Goal: Task Accomplishment & Management: Complete application form

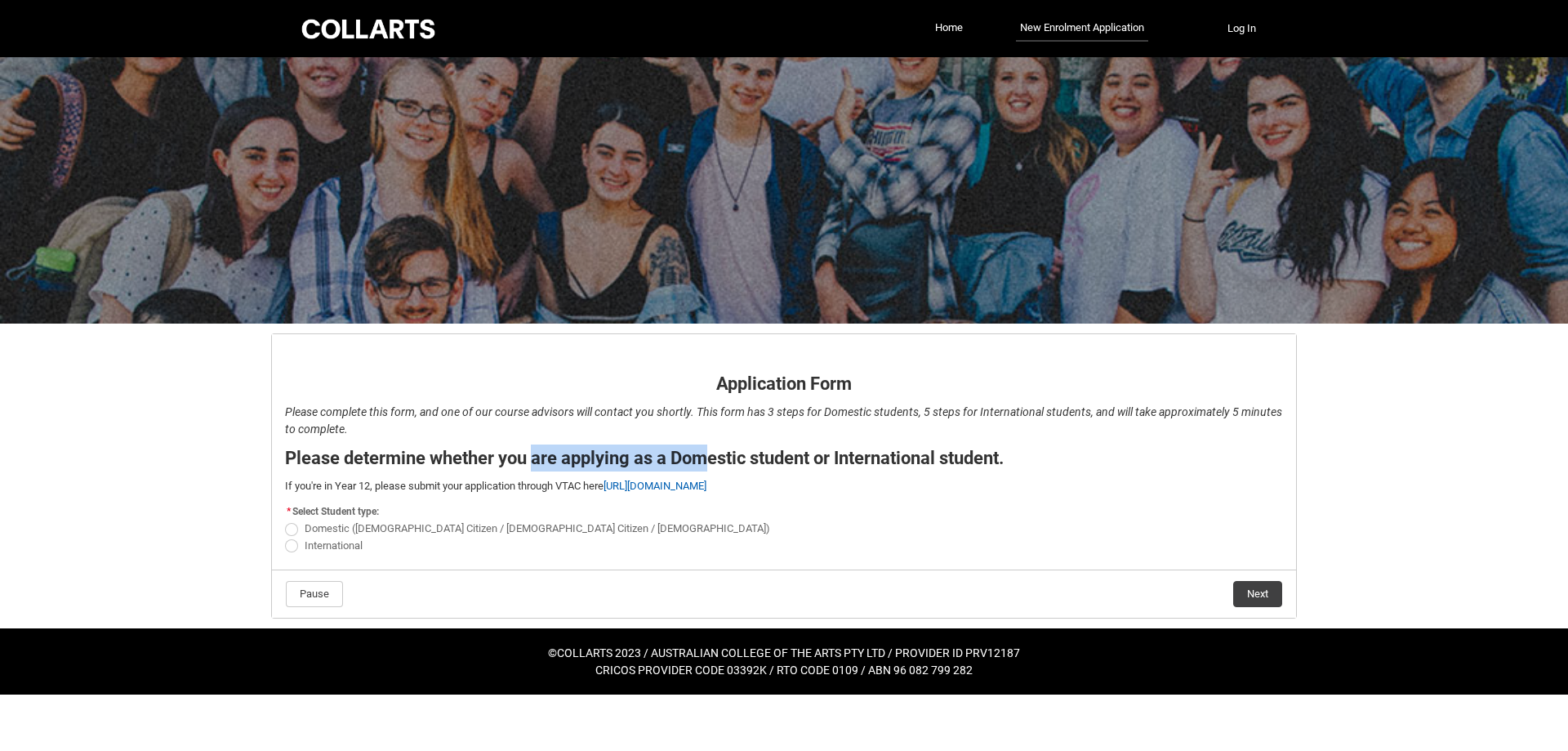
drag, startPoint x: 712, startPoint y: 463, endPoint x: 537, endPoint y: 453, distance: 175.3
click at [538, 453] on strong "Please determine whether you are applying as a Domestic student or Internationa…" at bounding box center [644, 457] width 719 height 20
click at [537, 453] on strong "Please determine whether you are applying as a Domestic student or Internationa…" at bounding box center [644, 457] width 719 height 20
click at [299, 529] on label "Domestic ([DEMOGRAPHIC_DATA] Citizen / [DEMOGRAPHIC_DATA] Citizen / [DEMOGRAPHI…" at bounding box center [531, 528] width 492 height 13
click at [285, 520] on input "Domestic ([DEMOGRAPHIC_DATA] Citizen / [DEMOGRAPHIC_DATA] Citizen / [DEMOGRAPHI…" at bounding box center [284, 519] width 1 height 1
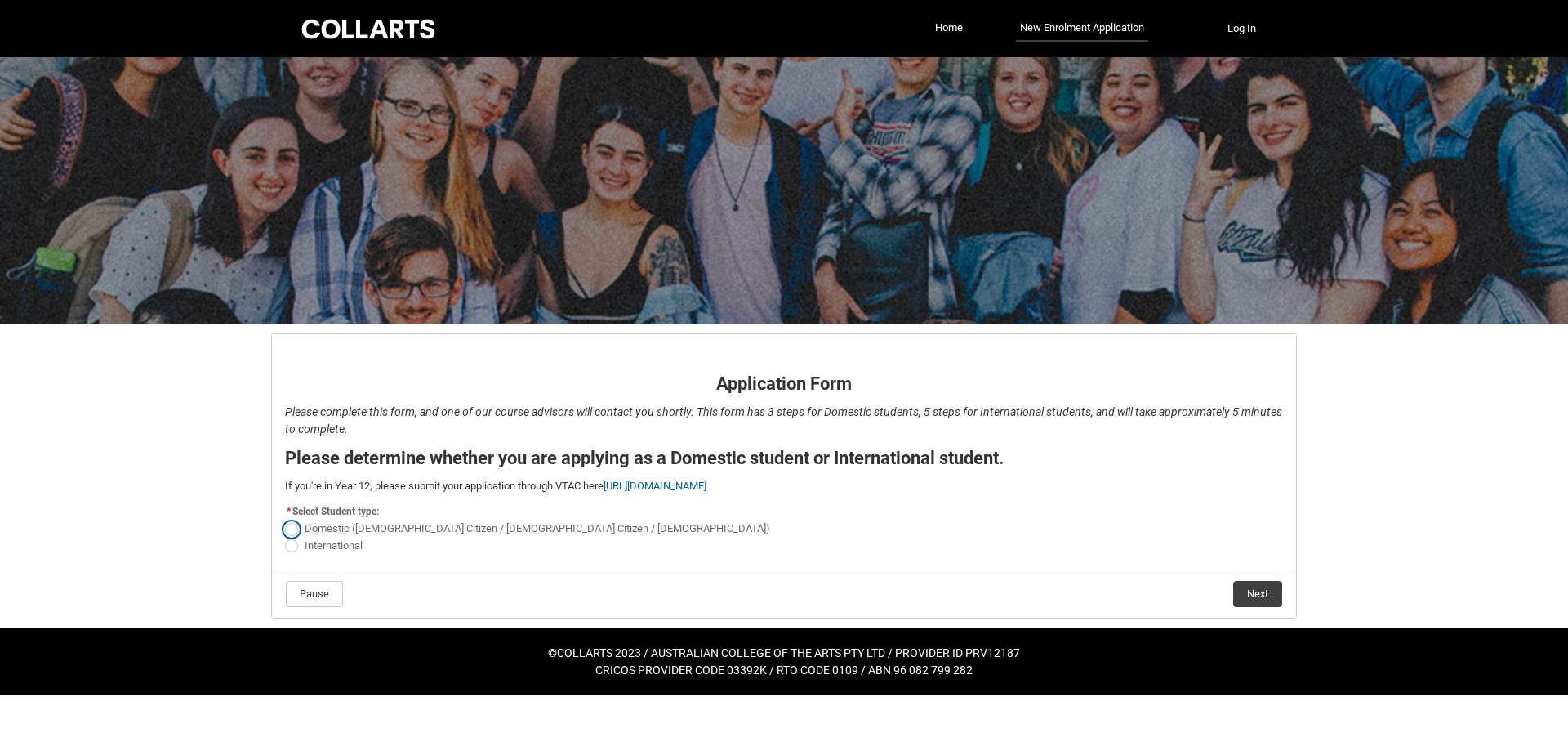
radio input "true"
click at [1260, 585] on button "Next" at bounding box center [1257, 594] width 49 height 26
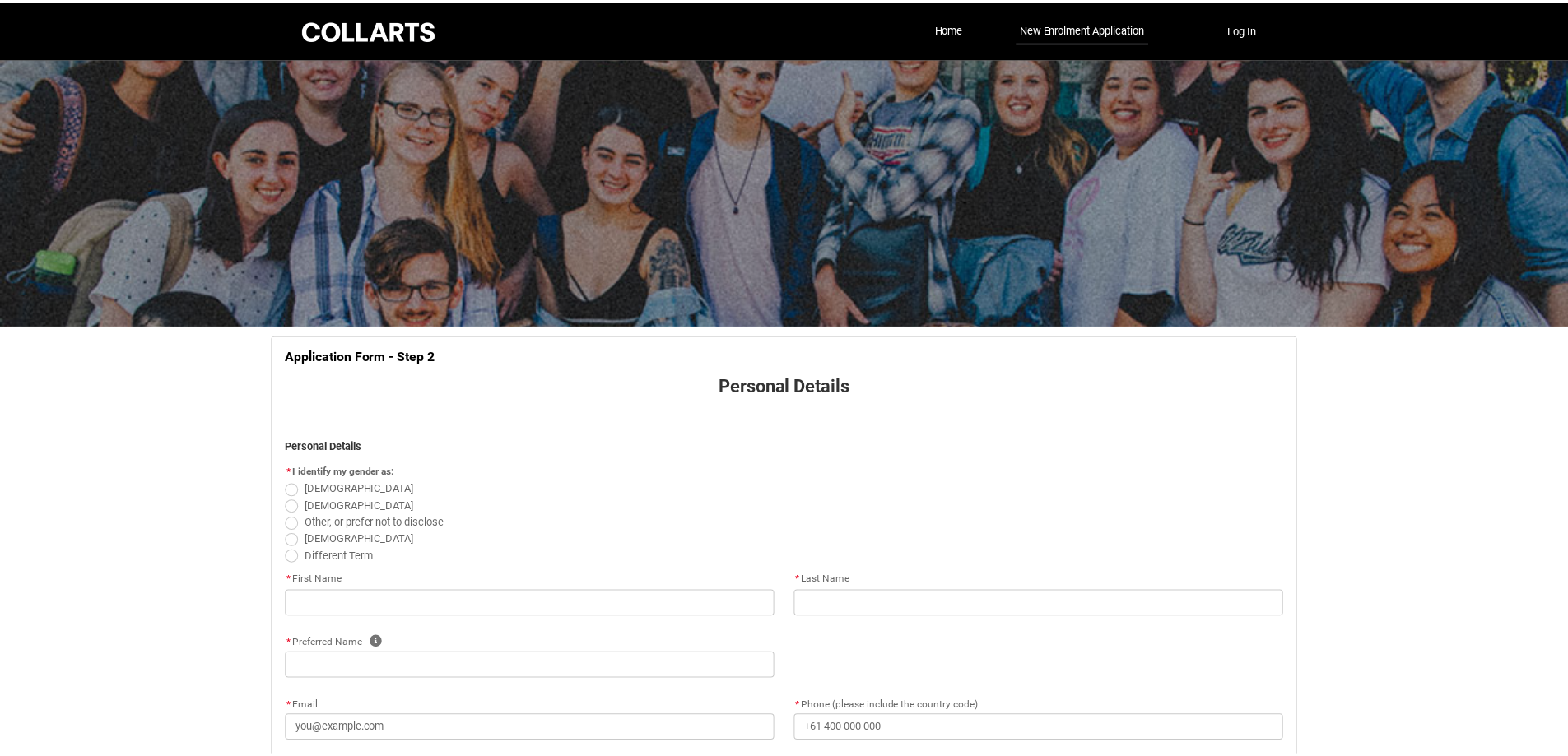
scroll to position [172, 0]
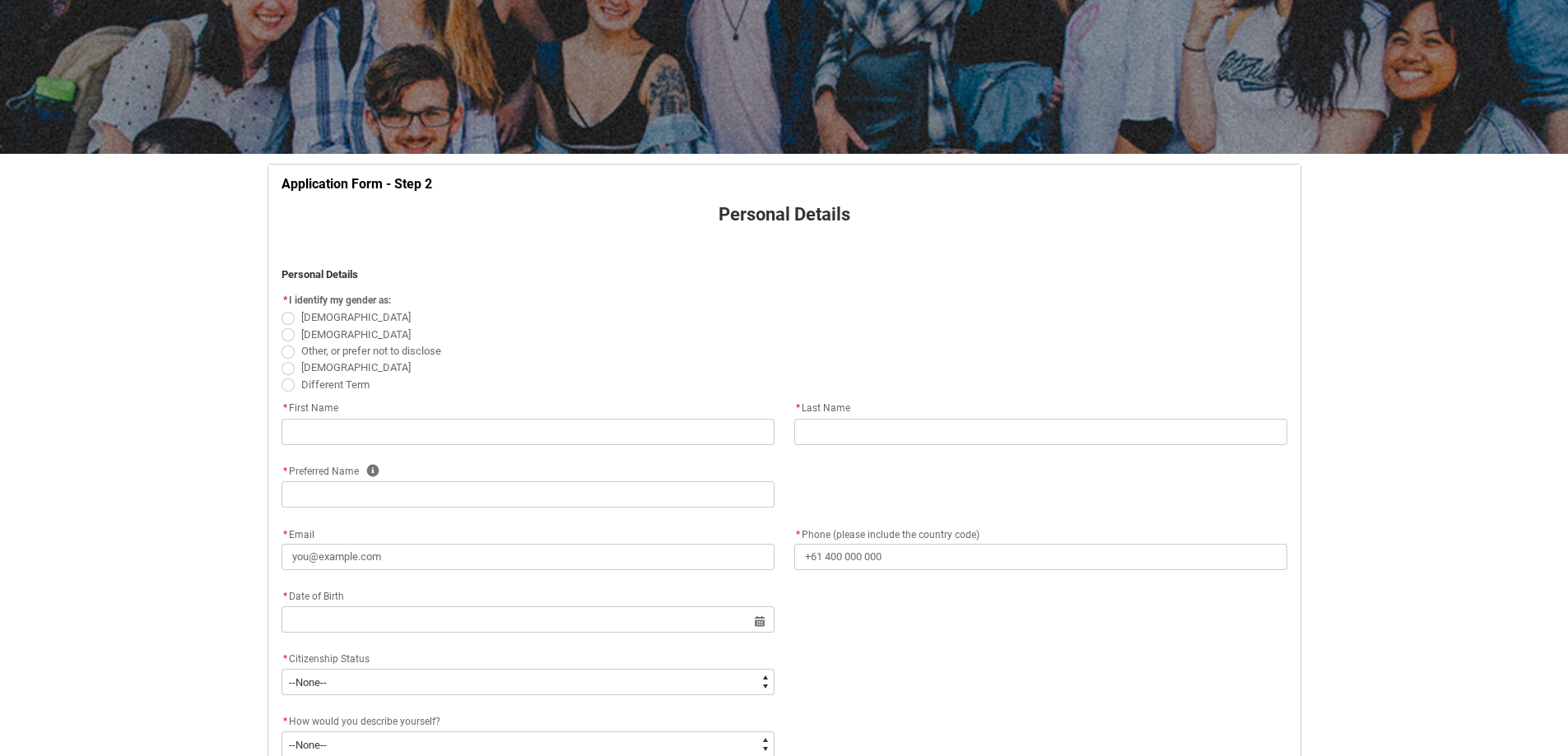
click at [284, 317] on span "REDU_Application_Form_for_Applicant flow" at bounding box center [287, 318] width 13 height 13
click at [281, 309] on input "[DEMOGRAPHIC_DATA]" at bounding box center [281, 308] width 1 height 1
radio input "true"
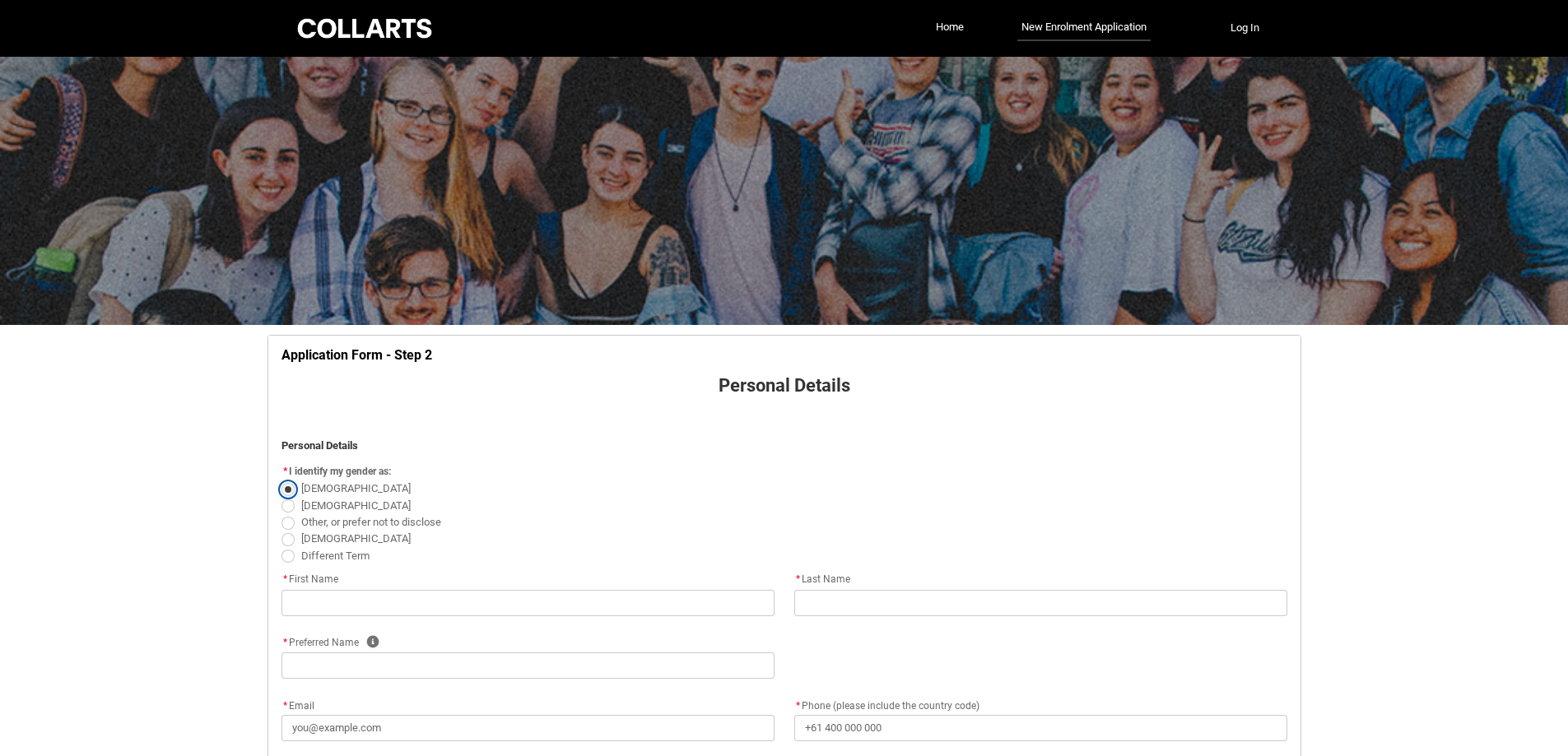
scroll to position [0, 0]
